Goal: Information Seeking & Learning: Learn about a topic

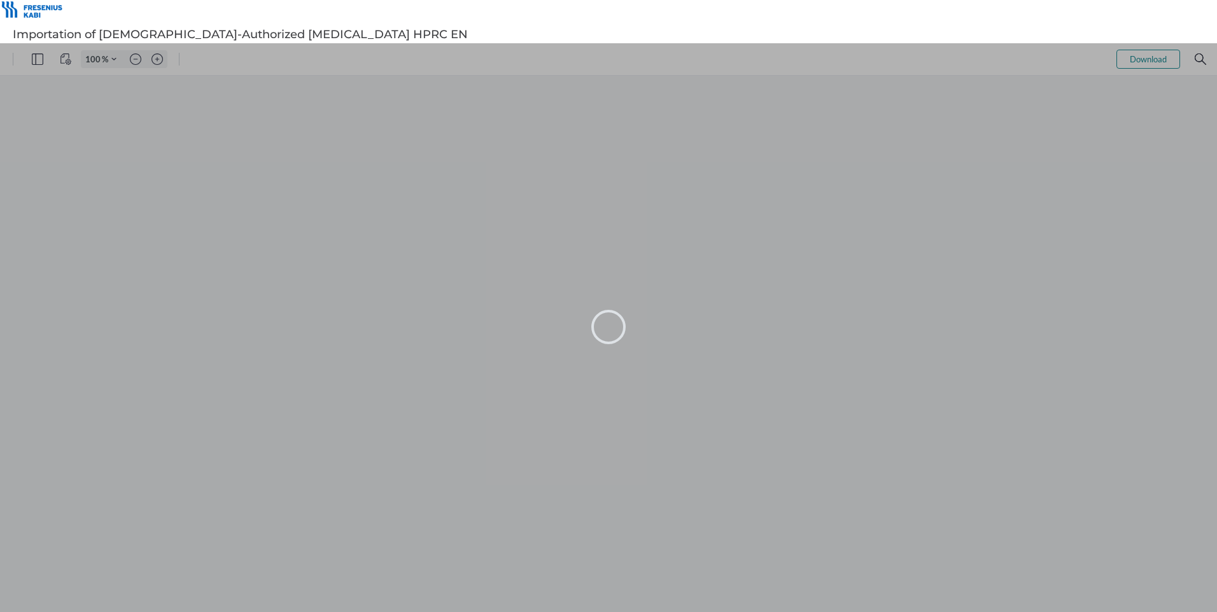
type input "106"
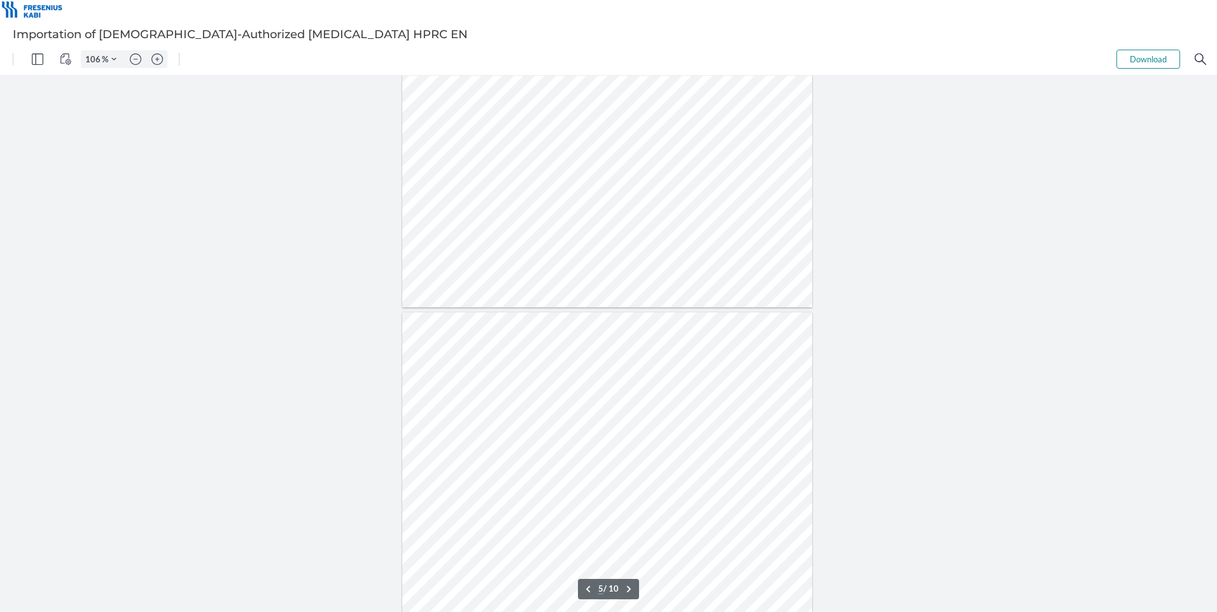
scroll to position [2036, 0]
type input "4"
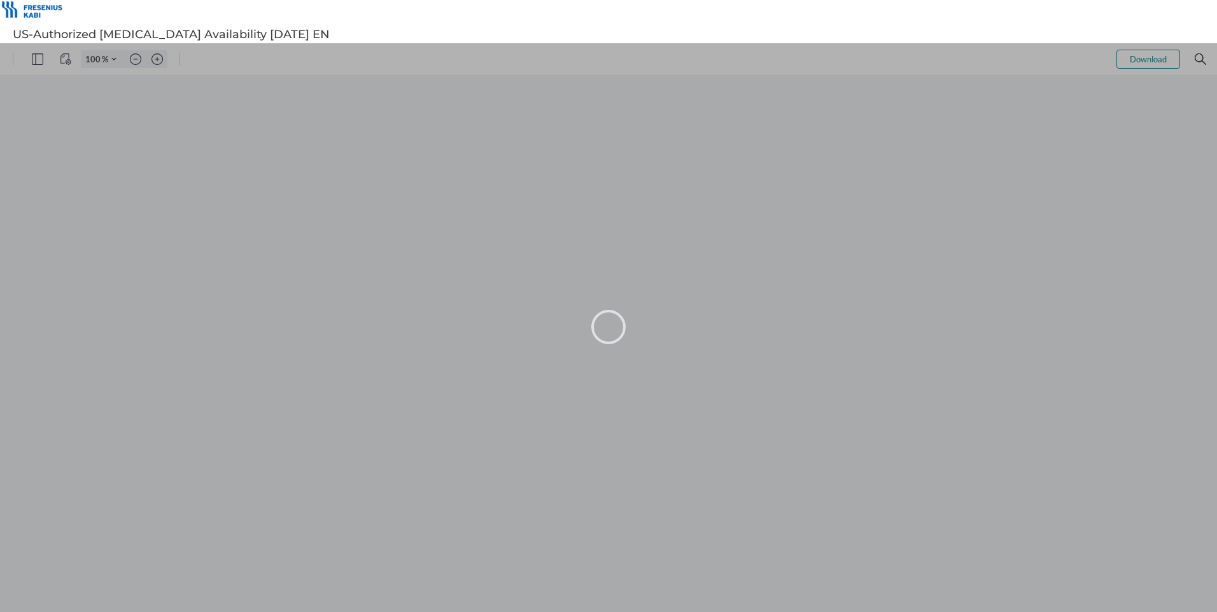
type input "106"
